Goal: Information Seeking & Learning: Learn about a topic

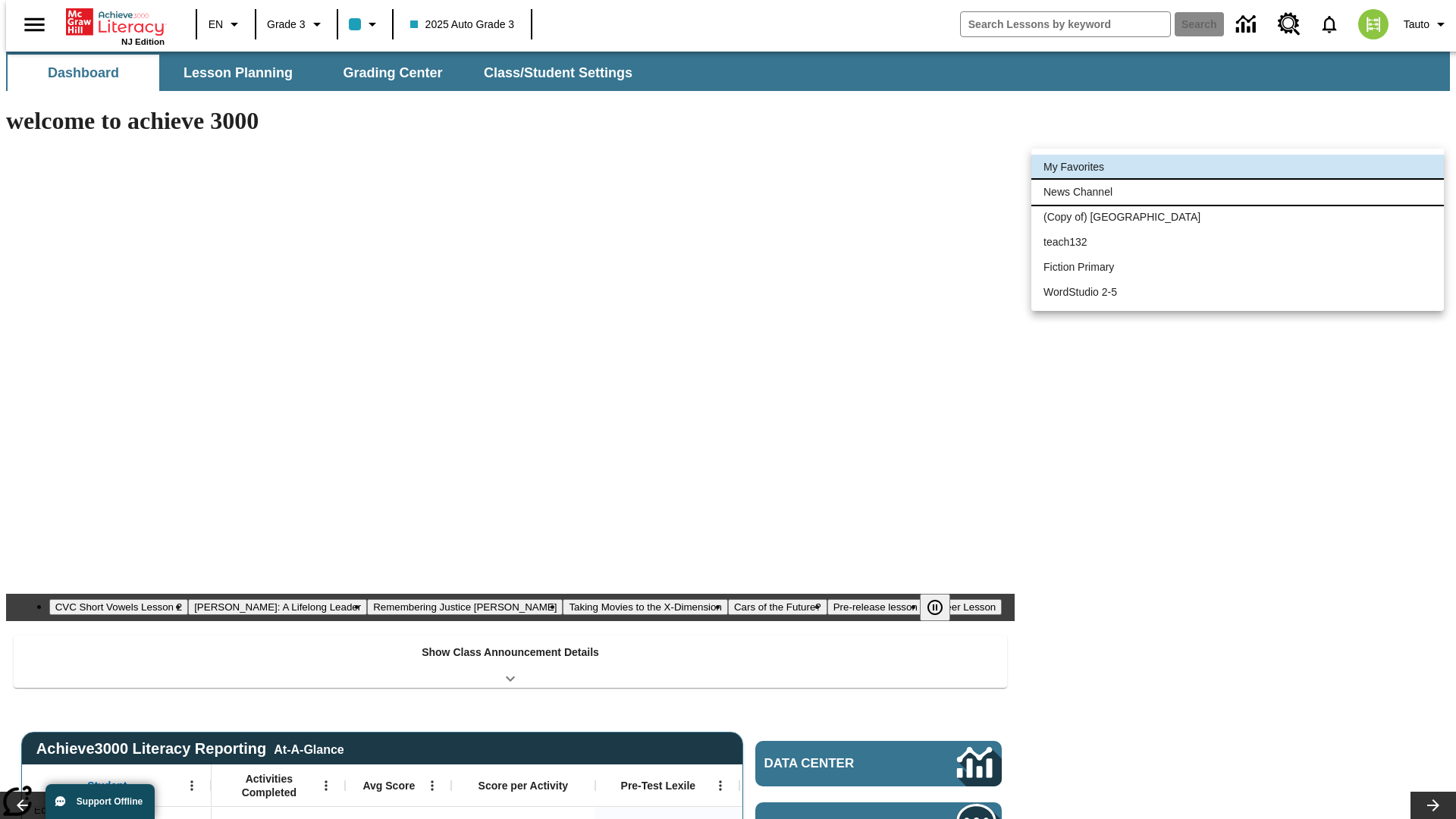
click at [1237, 190] on li "News Channel" at bounding box center [1237, 193] width 412 height 25
type input "120"
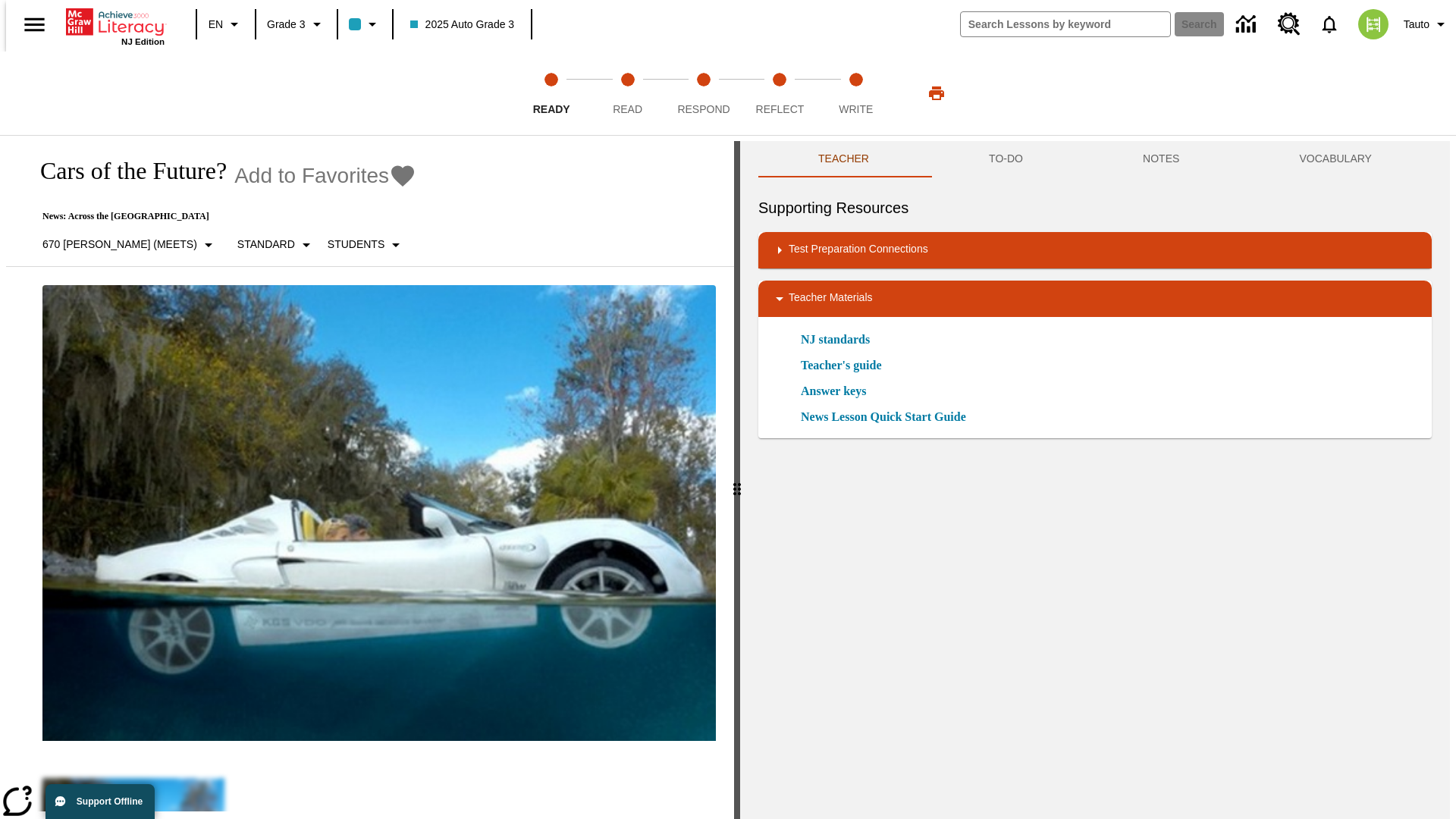
click at [391, 176] on icon "Add to Favorites - Cars of the Future?" at bounding box center [402, 175] width 23 height 21
